Goal: Task Accomplishment & Management: Manage account settings

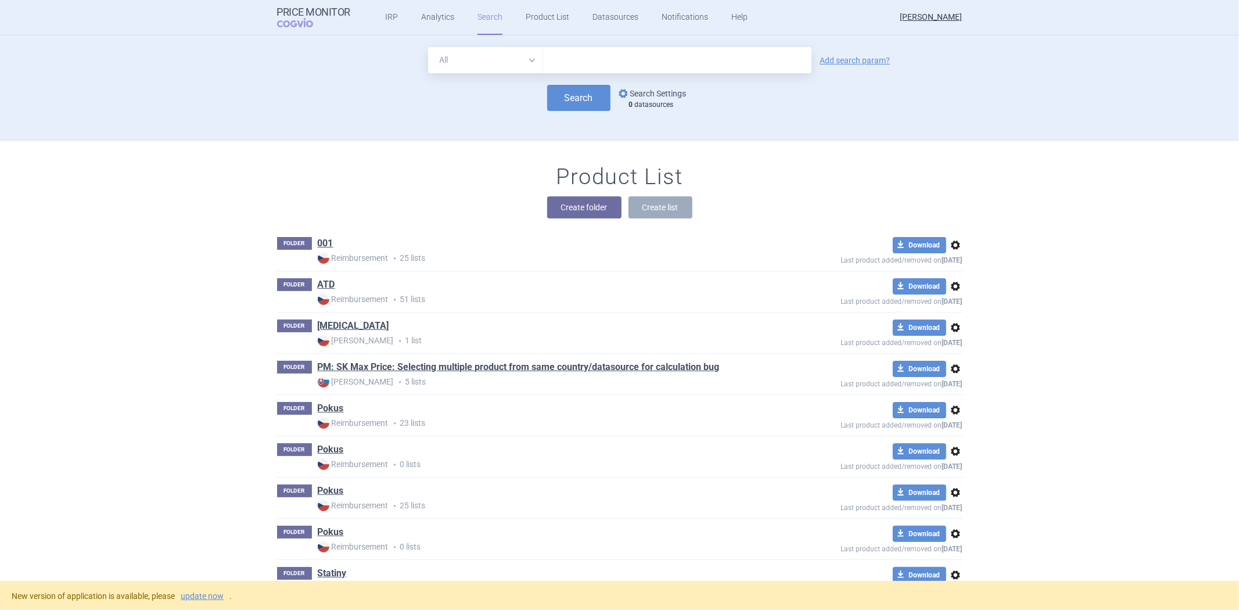
click at [634, 99] on link "options Search Settings" at bounding box center [651, 94] width 70 height 14
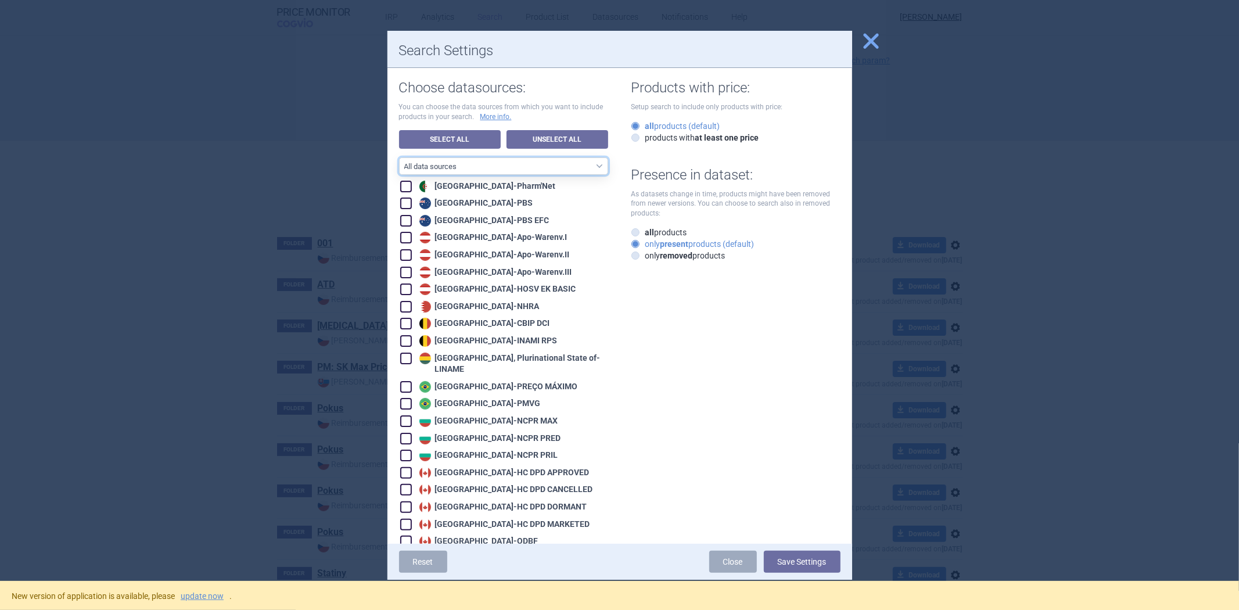
click at [497, 163] on select "All data sources CZ reference sources - Reimbursement SK reference sources - Of…" at bounding box center [503, 165] width 209 height 17
select select "9dbb7c6e-ea10-47e4-ac46-e28bda984dcc"
click at [399, 157] on select "All data sources CZ reference sources - Reimbursement SK reference sources - Of…" at bounding box center [503, 165] width 209 height 17
checkbox input "true"
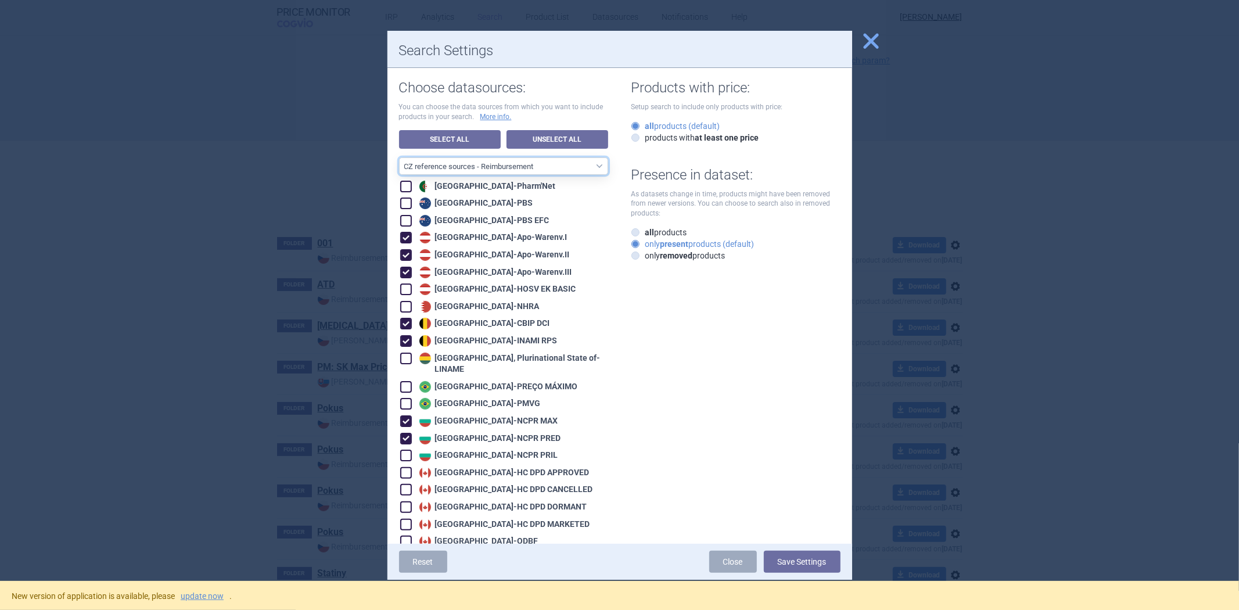
checkbox input "true"
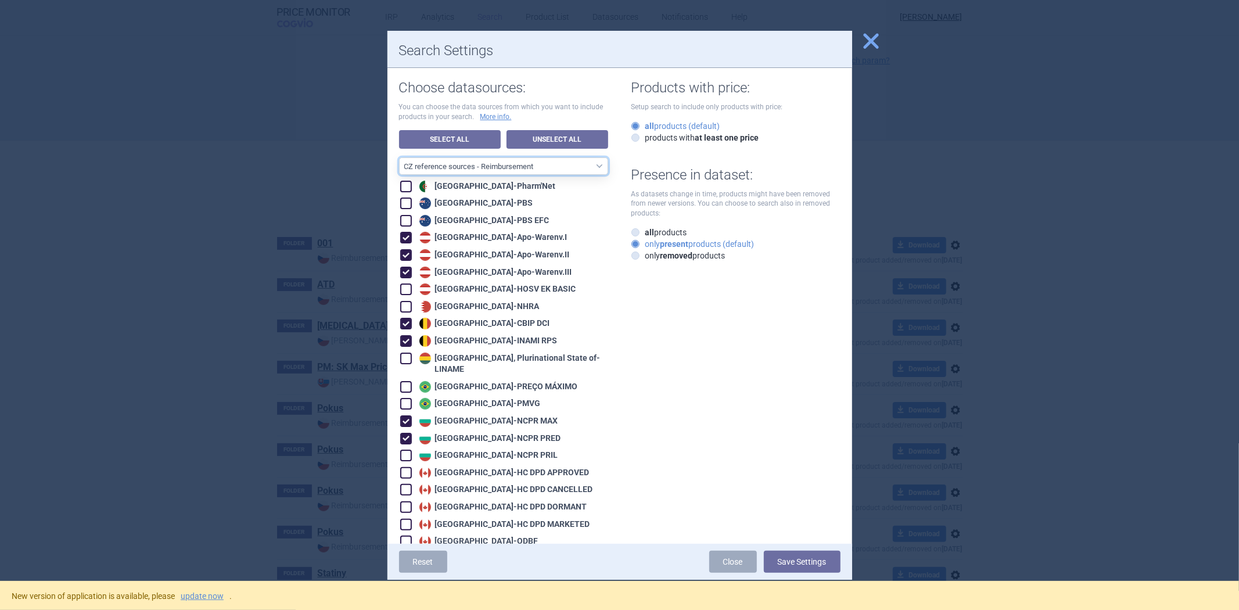
checkbox input "true"
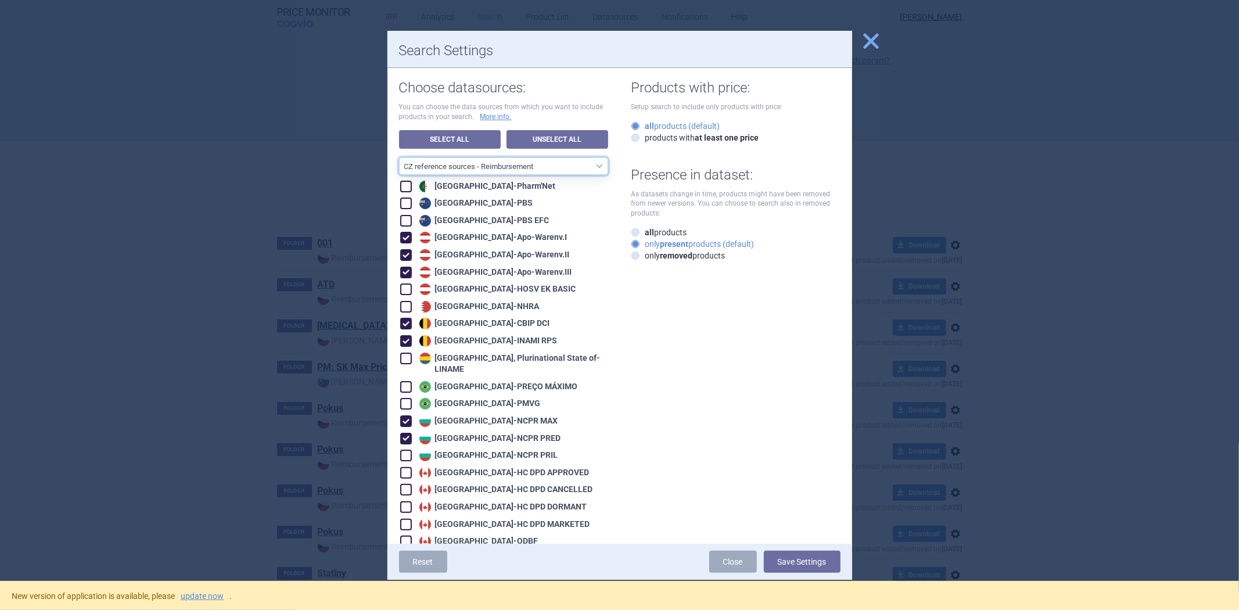
checkbox input "true"
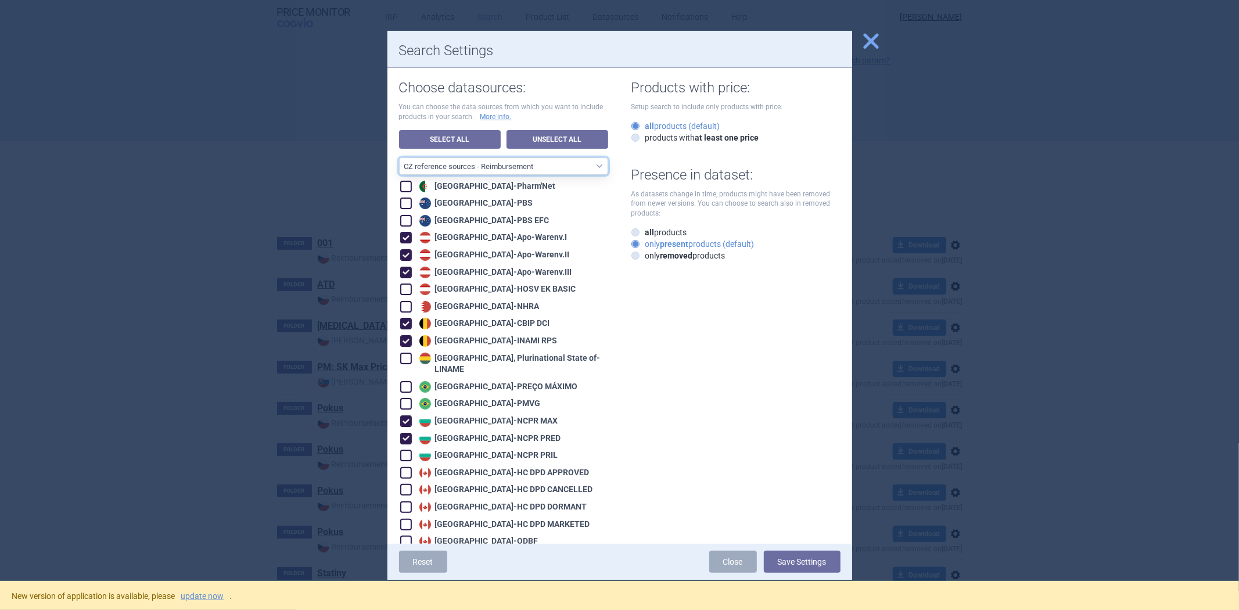
checkbox input "true"
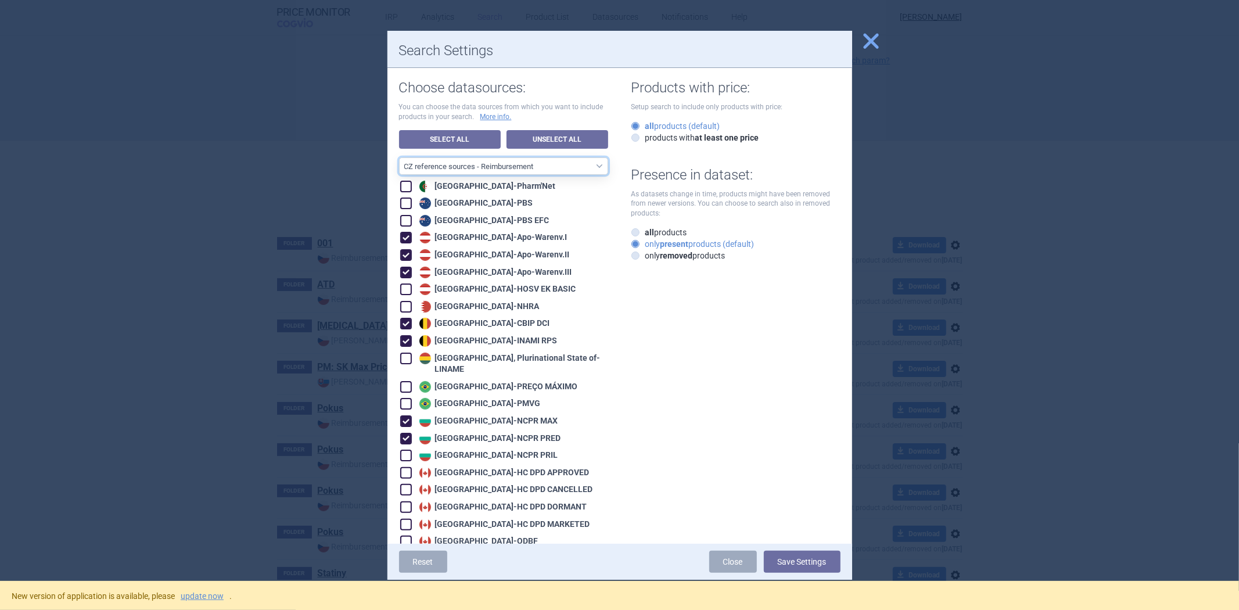
checkbox input "true"
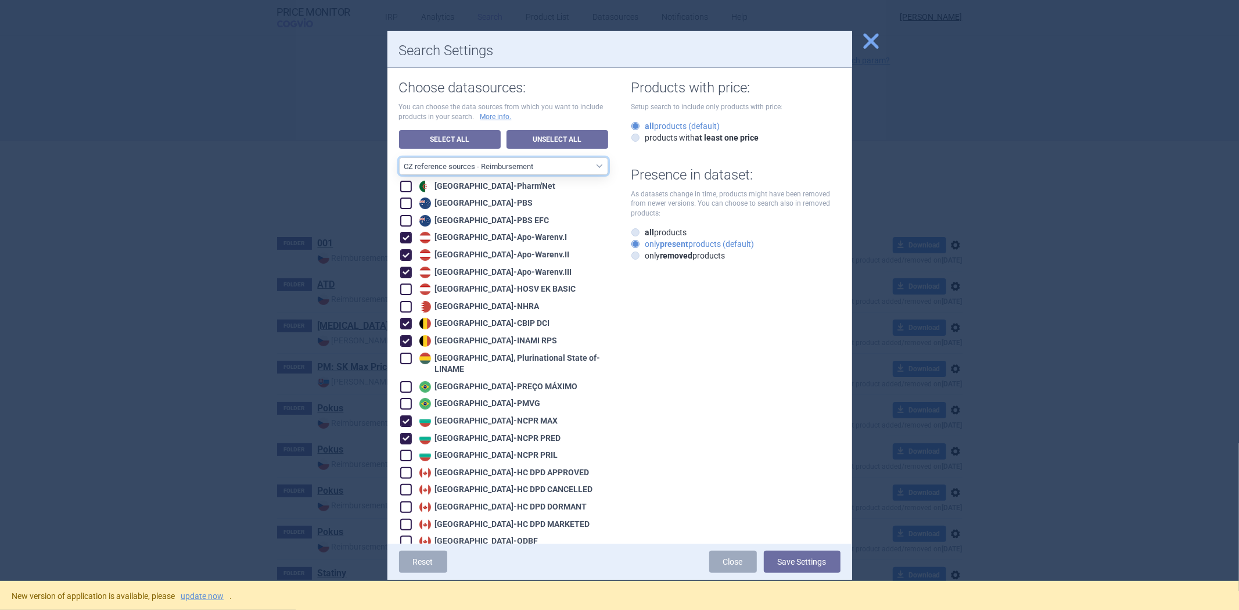
checkbox input "true"
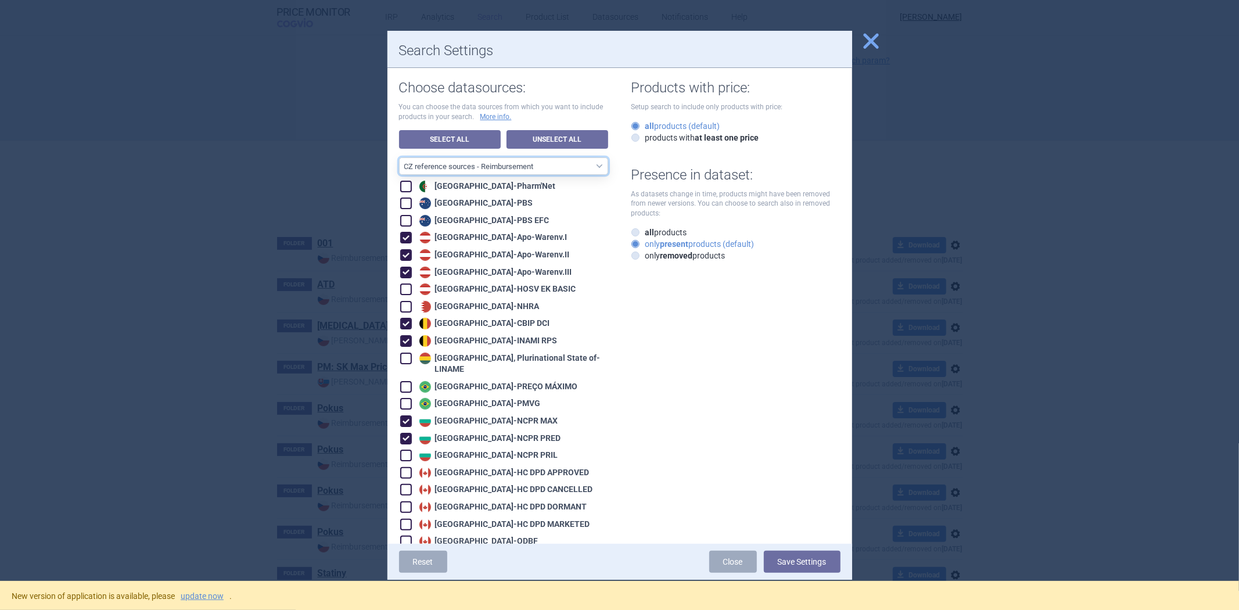
checkbox input "true"
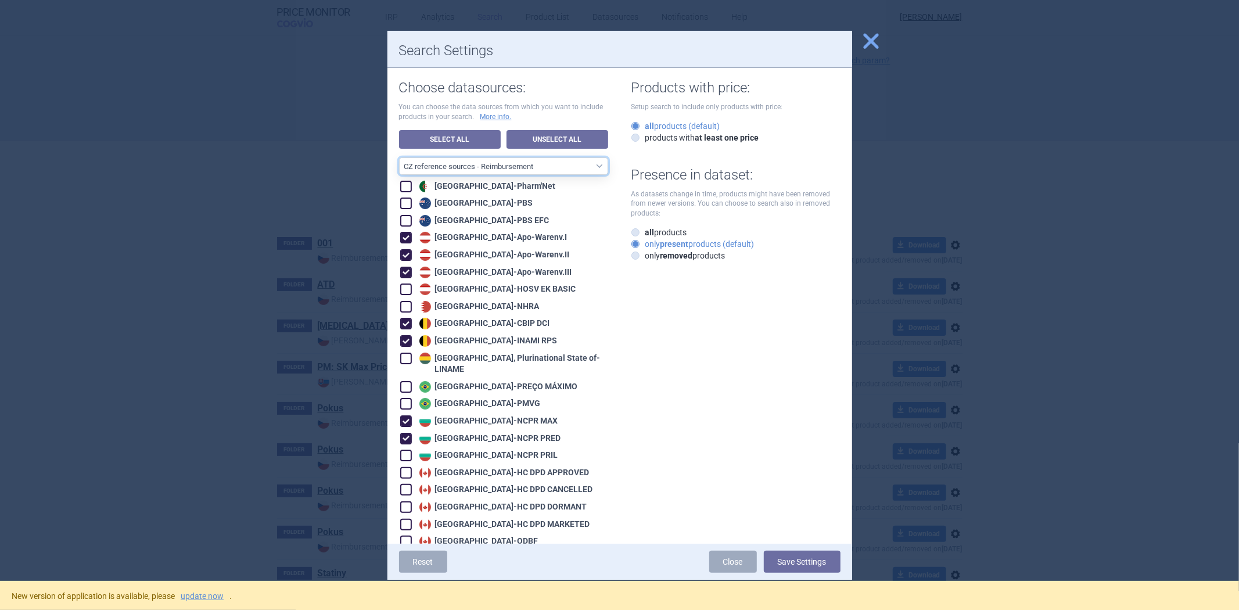
checkbox input "true"
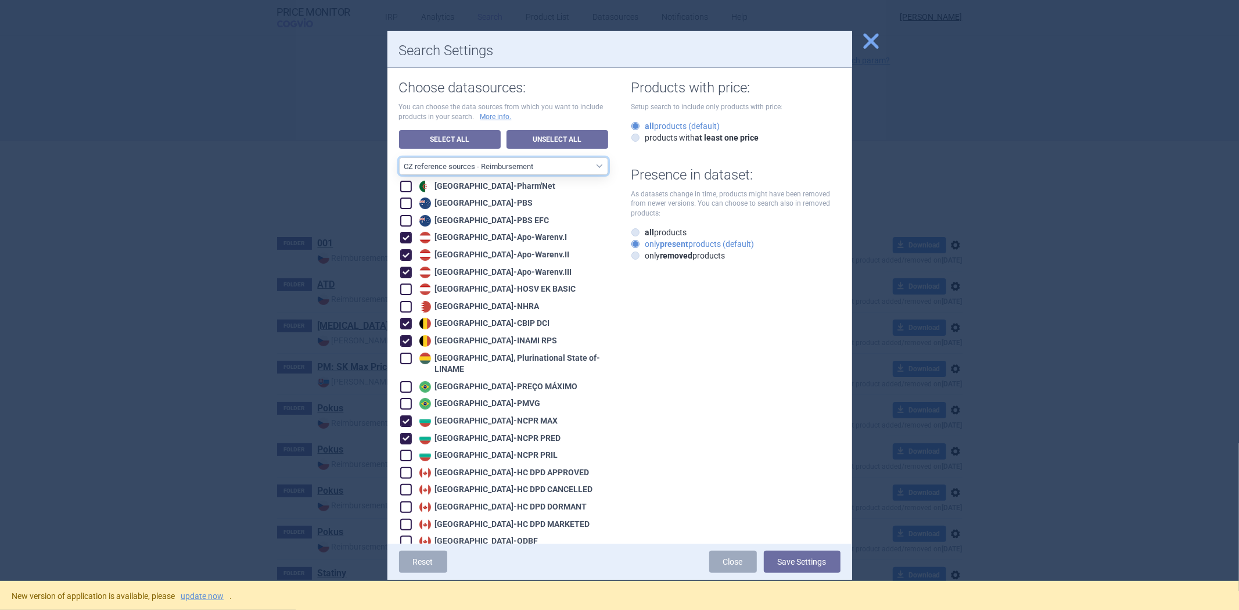
checkbox input "true"
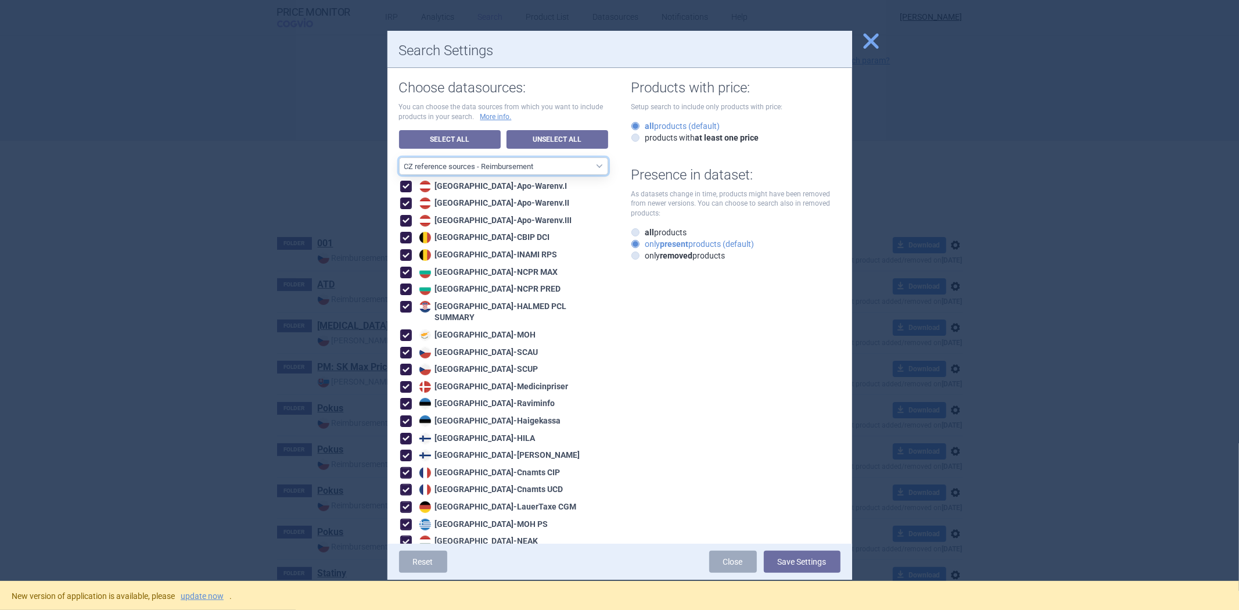
click at [515, 165] on select "All data sources CZ reference sources - Reimbursement SK reference sources - Of…" at bounding box center [503, 165] width 209 height 17
click at [399, 157] on select "All data sources CZ reference sources - Reimbursement SK reference sources - Of…" at bounding box center [503, 165] width 209 height 17
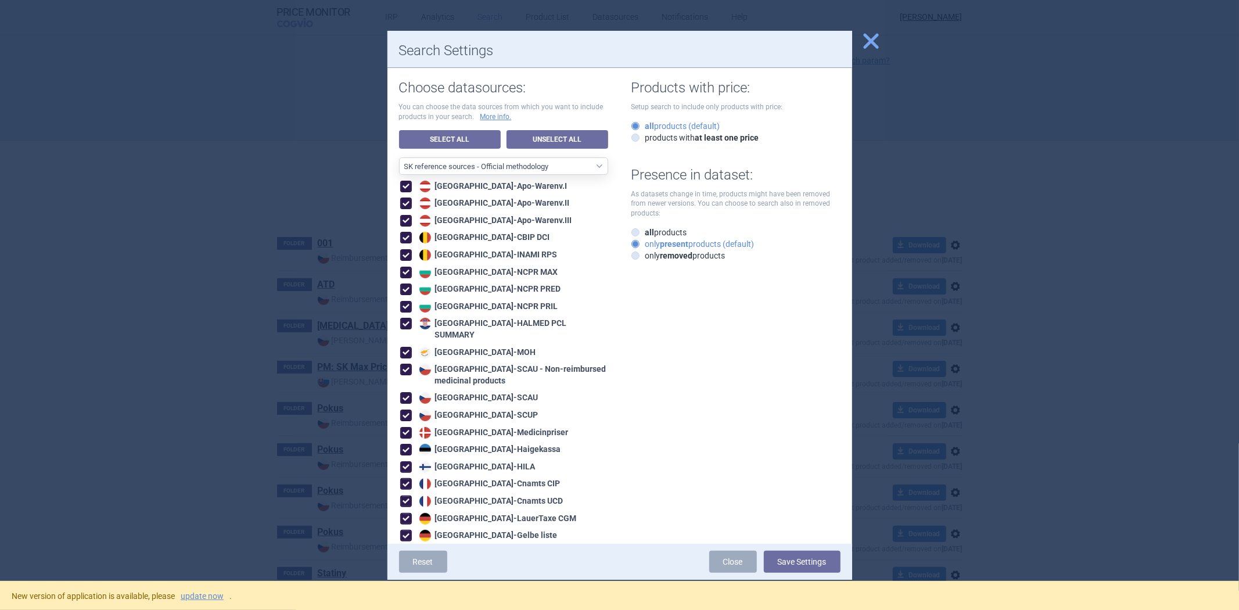
click at [537, 155] on div "Choose datasources: You can choose the data sources from which you want to incl…" at bounding box center [509, 539] width 221 height 942
click at [530, 170] on select "All data sources CZ reference sources - Reimbursement SK reference sources - Of…" at bounding box center [503, 165] width 209 height 17
click at [399, 157] on select "All data sources CZ reference sources - Reimbursement SK reference sources - Of…" at bounding box center [503, 165] width 209 height 17
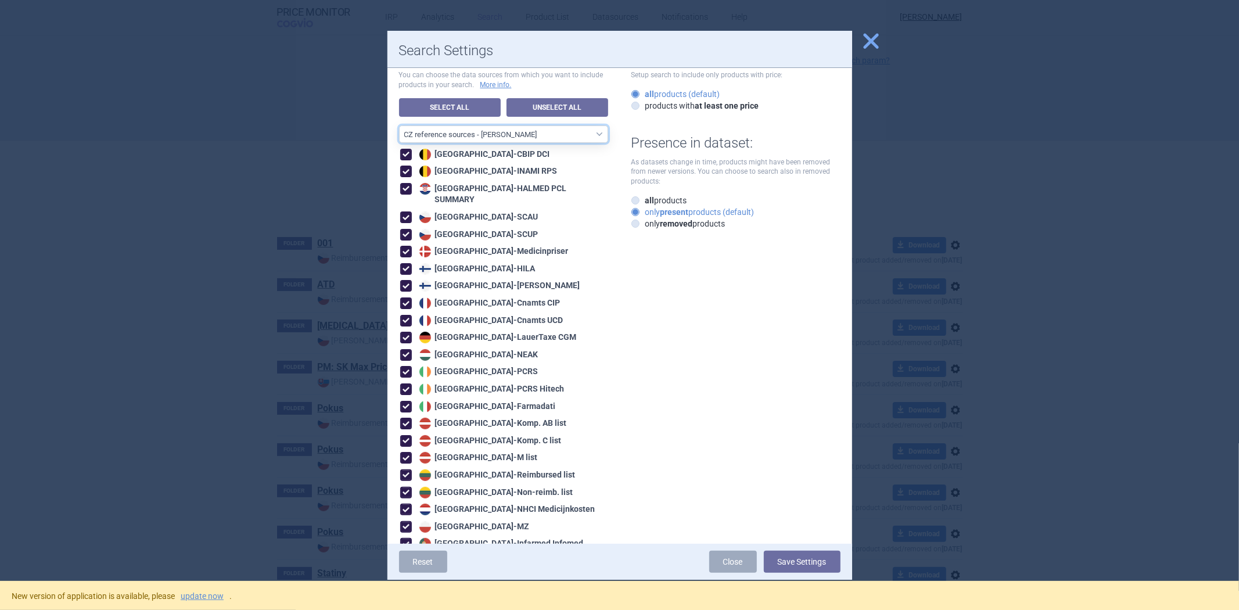
scroll to position [64, 0]
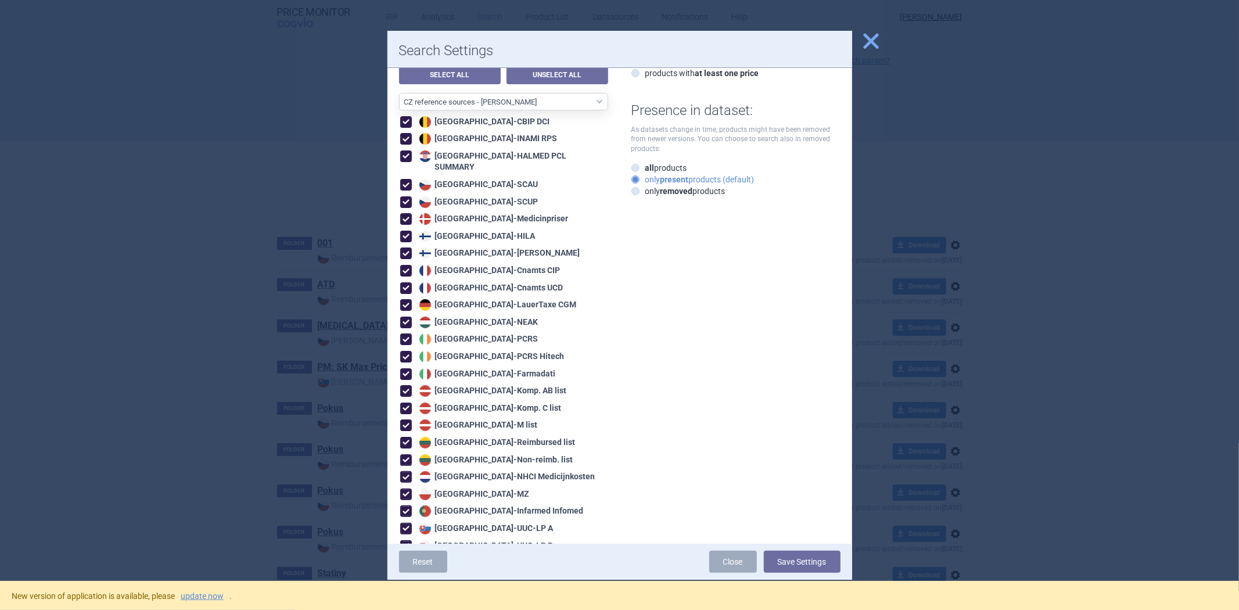
click at [526, 91] on div "Choose datasources: You can choose the data sources from which you want to incl…" at bounding box center [509, 331] width 221 height 656
click at [520, 102] on select "All data sources CZ reference sources - Reimbursement SK reference sources - Of…" at bounding box center [503, 101] width 209 height 17
select select "3e39bb1b-0066-4e3d-9ac6-6dc98ece7831"
click at [399, 93] on select "All data sources CZ reference sources - Reimbursement SK reference sources - Of…" at bounding box center [503, 101] width 209 height 17
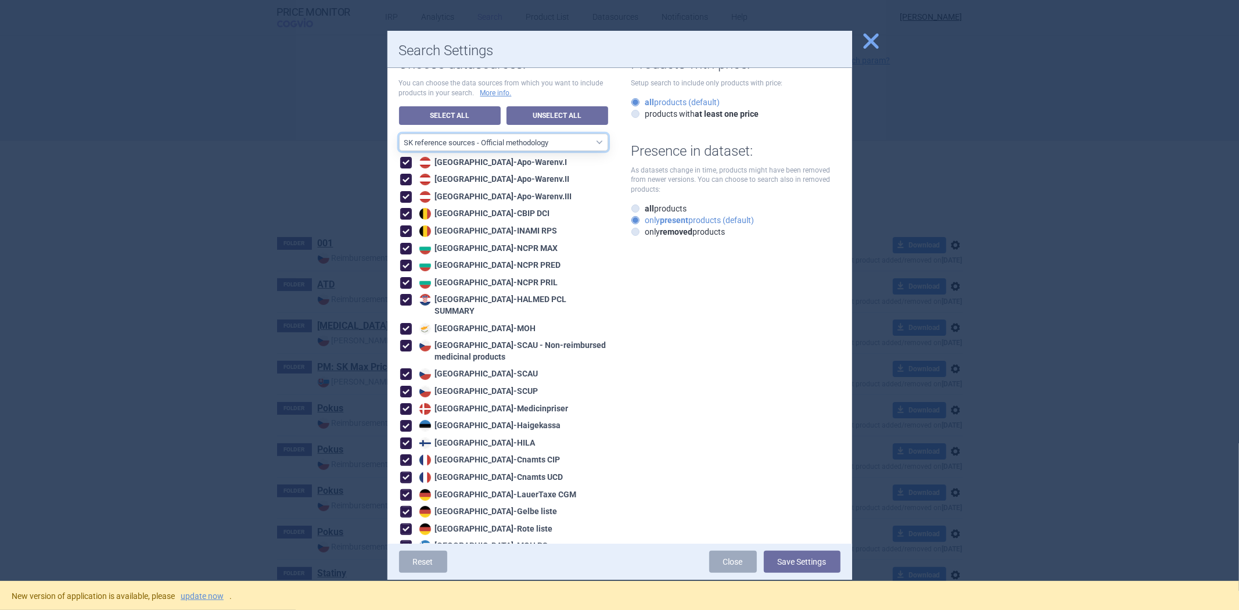
scroll to position [16, 0]
